Goal: Communication & Community: Answer question/provide support

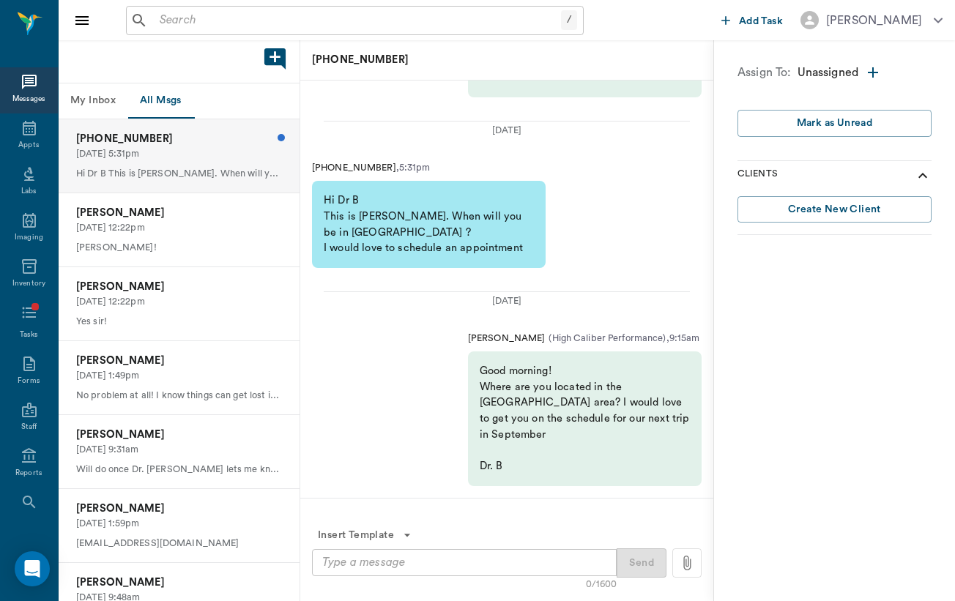
click at [590, 466] on div "Good morning! Where are you located in the [GEOGRAPHIC_DATA] area? I would love…" at bounding box center [585, 419] width 234 height 134
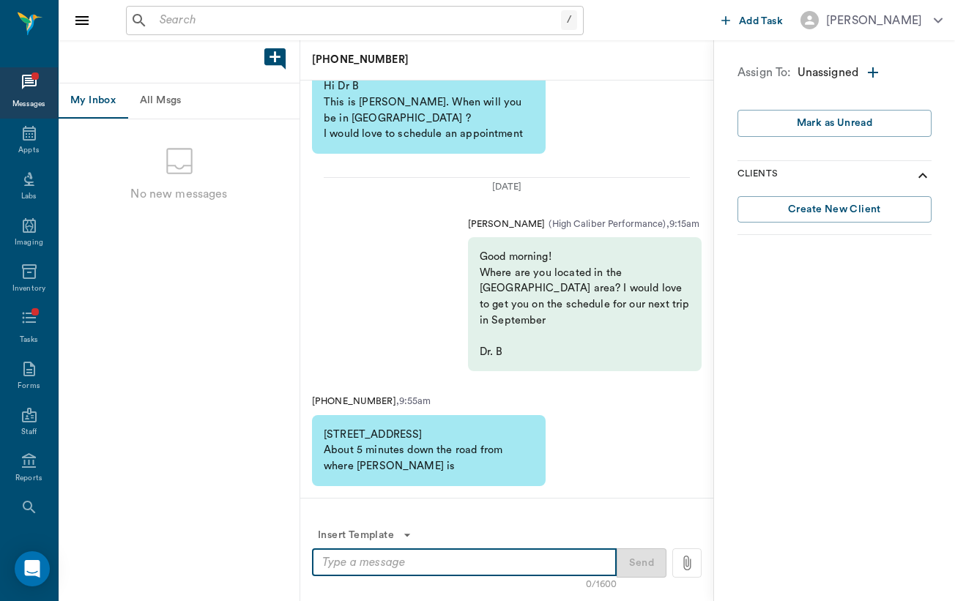
click at [385, 567] on textarea at bounding box center [464, 562] width 284 height 17
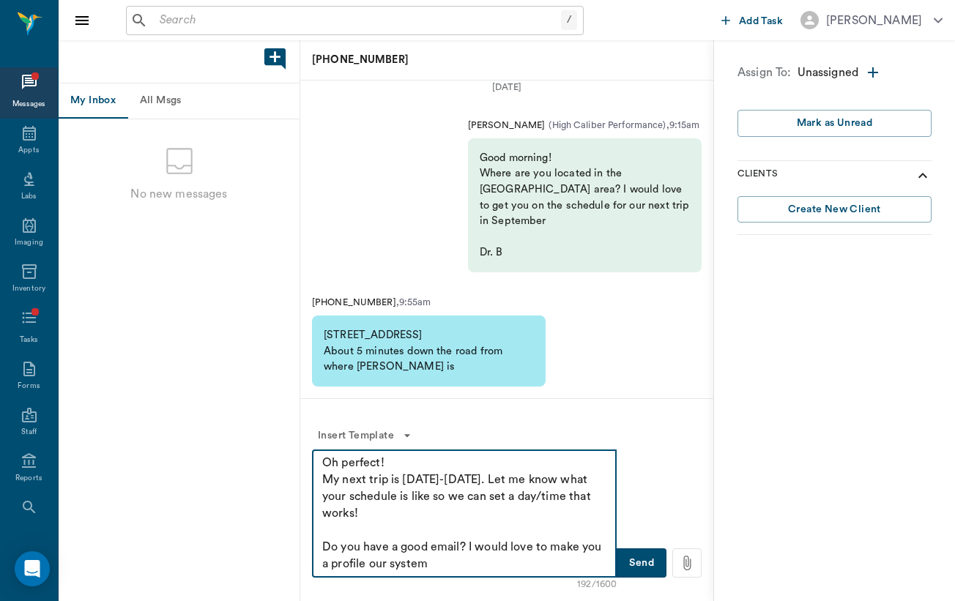
type textarea "Oh perfect! My next trip is Sept 15-17. Let me know what your schedule is like …"
click at [625, 563] on button "Send" at bounding box center [642, 562] width 50 height 29
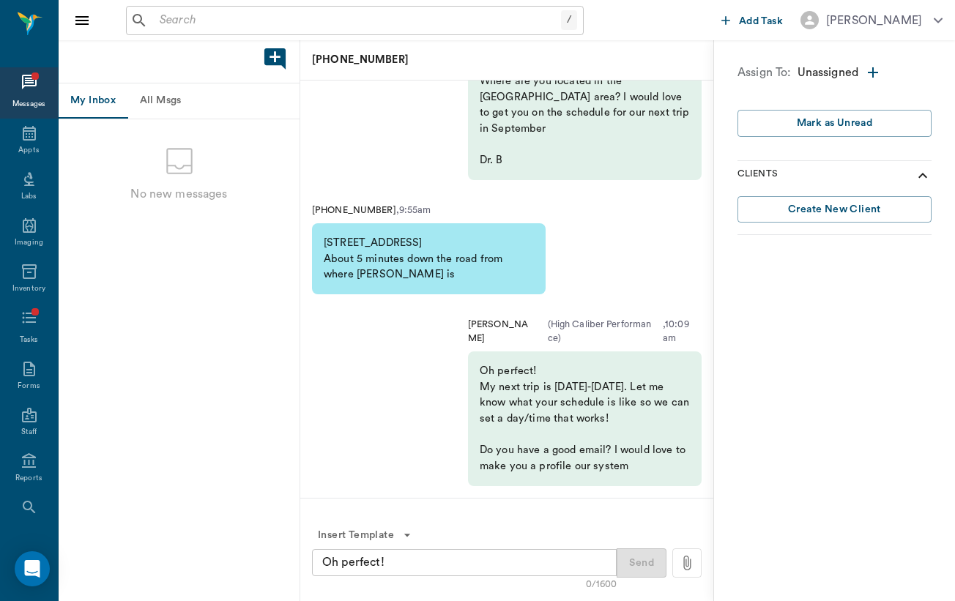
click at [156, 96] on button "All Msgs" at bounding box center [160, 100] width 66 height 35
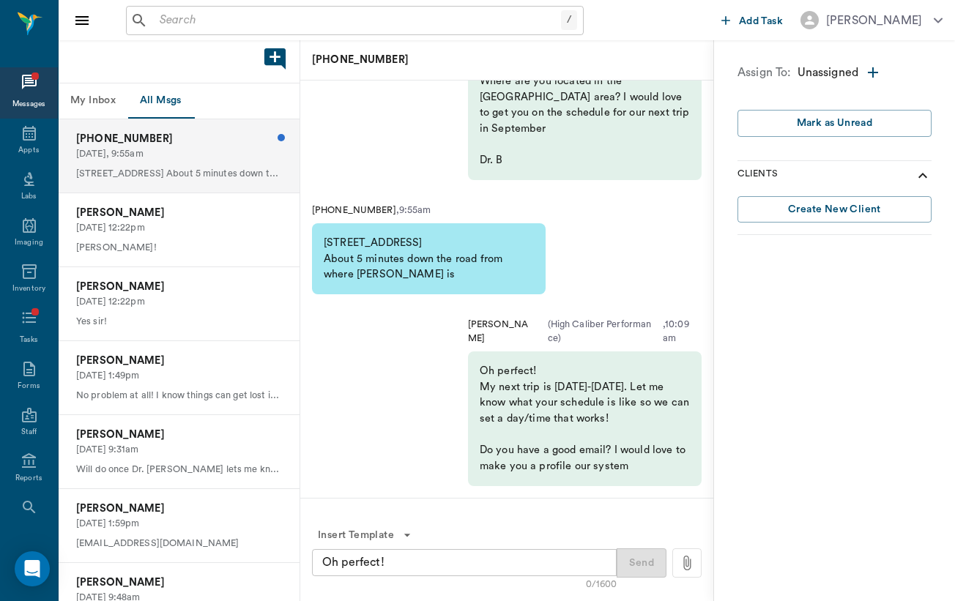
click at [155, 173] on p "9707 Saxet drive boerne About 5 minutes down the road from where Ila is" at bounding box center [179, 174] width 206 height 14
click at [154, 234] on div "Dawn Mead 08/21/2025, 12:22pm Chris Matos!" at bounding box center [179, 229] width 241 height 73
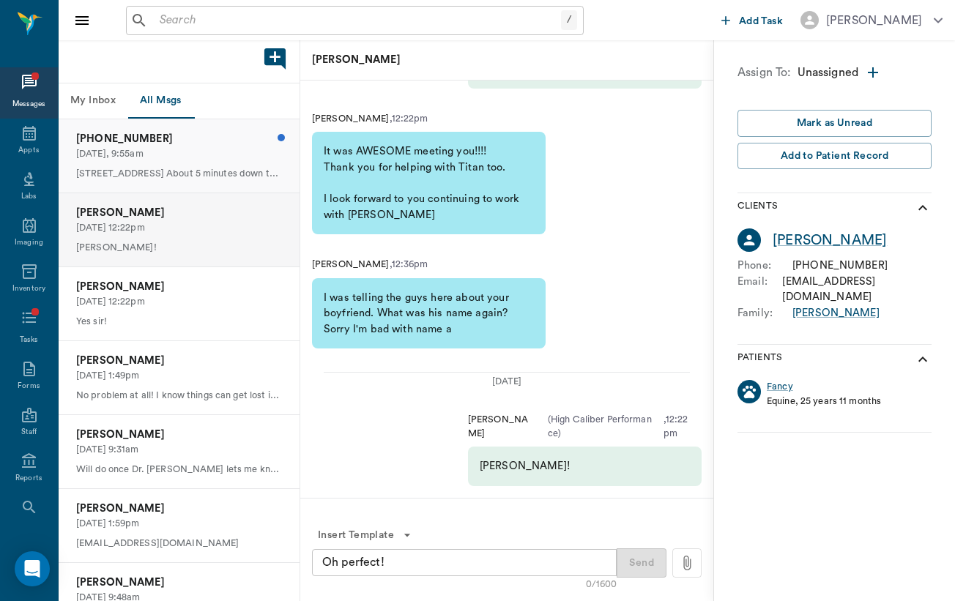
click at [160, 173] on p "9707 Saxet drive boerne About 5 minutes down the road from where Ila is" at bounding box center [179, 174] width 206 height 14
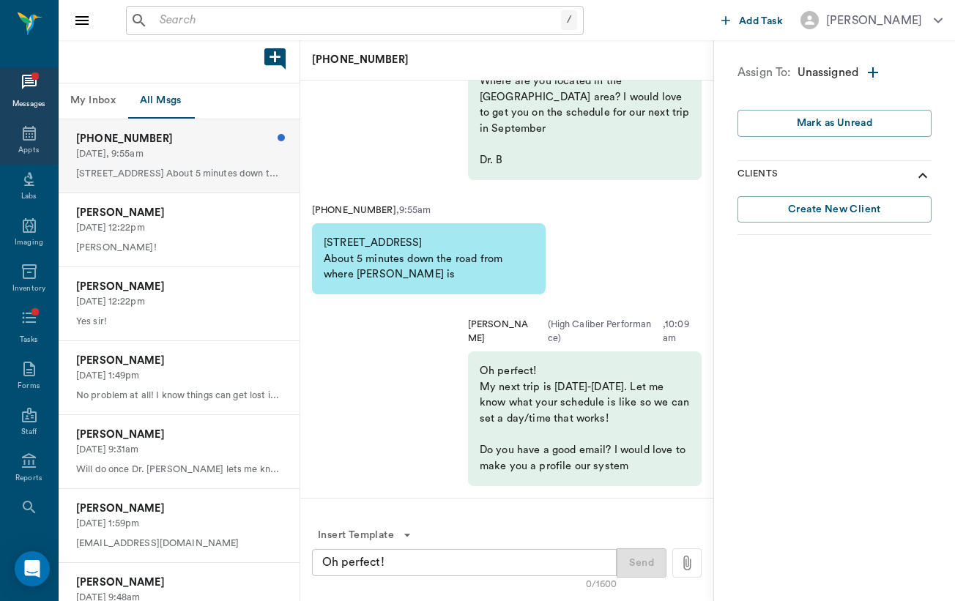
click at [27, 149] on div "Appts" at bounding box center [28, 150] width 21 height 11
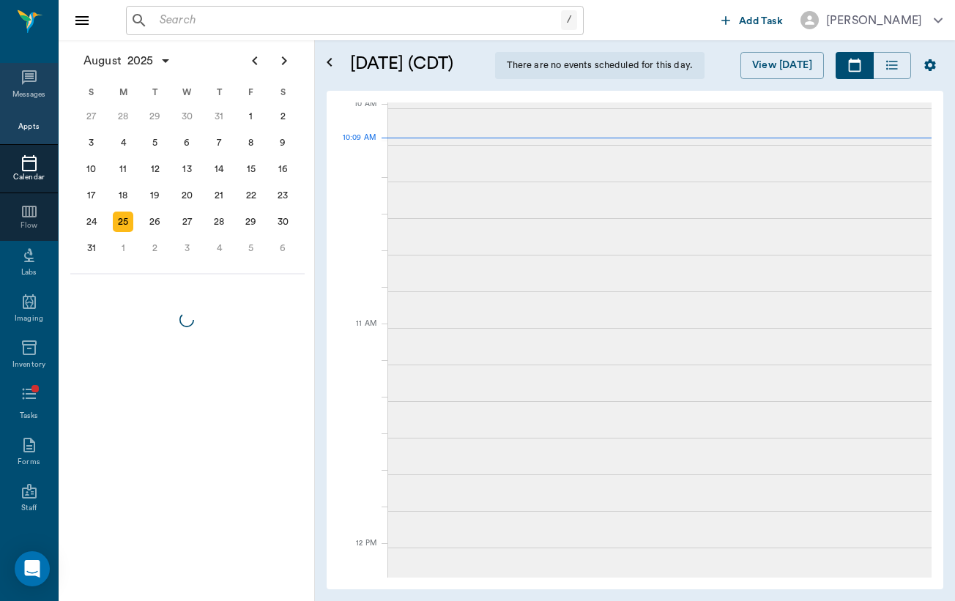
click at [37, 83] on icon at bounding box center [30, 78] width 18 height 18
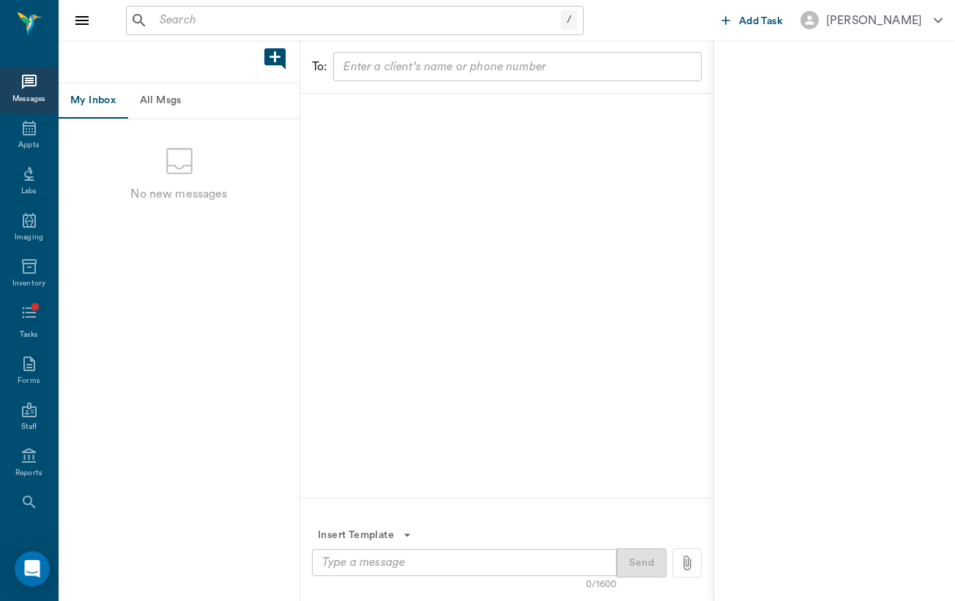
click at [31, 93] on div "Messages" at bounding box center [29, 90] width 58 height 46
click at [136, 97] on button "All Msgs" at bounding box center [160, 100] width 66 height 35
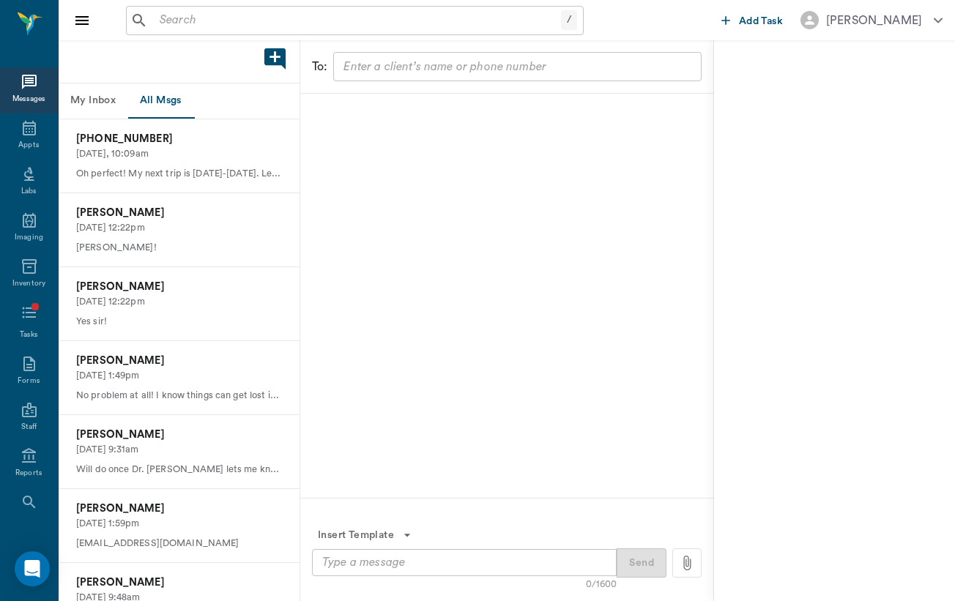
click at [96, 97] on button "My Inbox" at bounding box center [93, 100] width 69 height 35
